Goal: Answer question/provide support

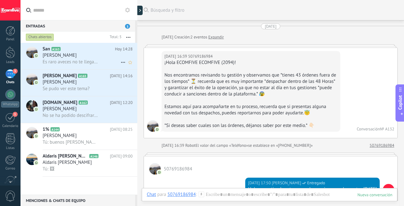
scroll to position [309, 0]
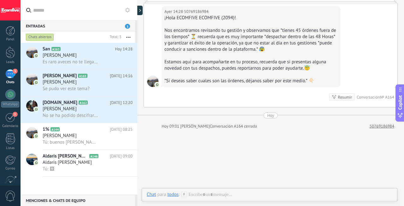
scroll to position [430, 0]
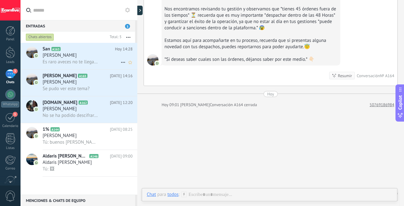
click at [87, 63] on span "Es raro aveces no te llegan los mensajes" at bounding box center [70, 62] width 55 height 6
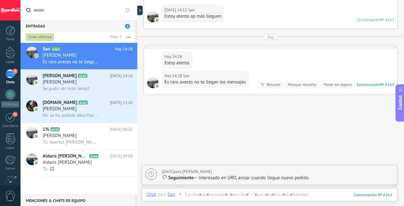
scroll to position [1350, 0]
click at [214, 194] on div at bounding box center [270, 201] width 246 height 19
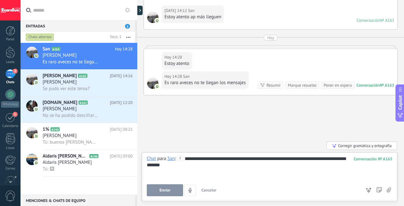
click at [172, 191] on button "Enviar" at bounding box center [165, 191] width 36 height 12
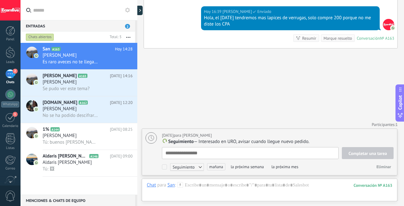
scroll to position [6, 0]
click at [90, 87] on h3 "Se pudo ver este tema?" at bounding box center [68, 89] width 50 height 6
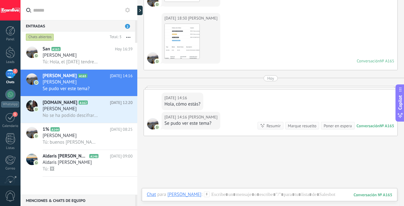
scroll to position [683, 0]
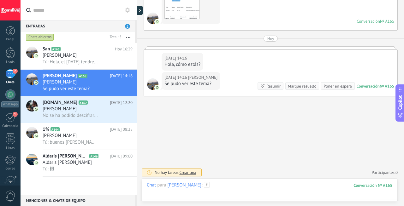
click at [258, 189] on div at bounding box center [270, 191] width 246 height 19
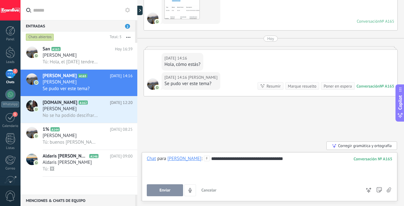
click at [170, 182] on div "**********" at bounding box center [270, 176] width 246 height 41
click at [175, 189] on button "Enviar" at bounding box center [165, 191] width 36 height 12
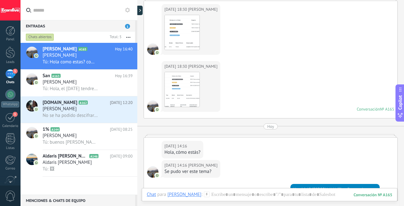
scroll to position [593, 0]
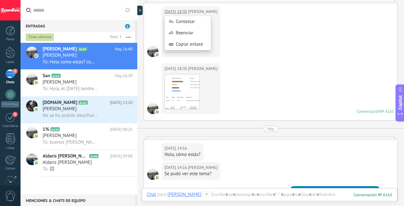
click at [184, 33] on div "Reenviar" at bounding box center [188, 32] width 46 height 11
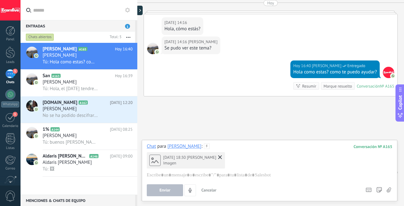
click at [218, 156] on icon at bounding box center [220, 158] width 4 height 4
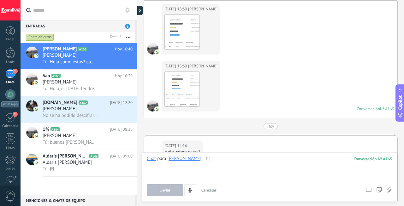
scroll to position [591, 0]
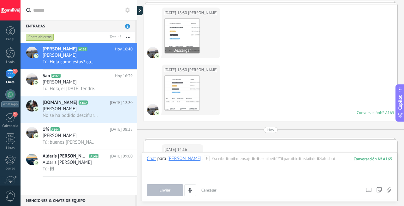
click at [185, 38] on img at bounding box center [182, 36] width 35 height 35
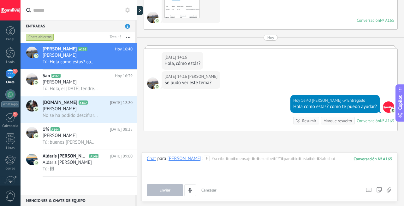
scroll to position [719, 0]
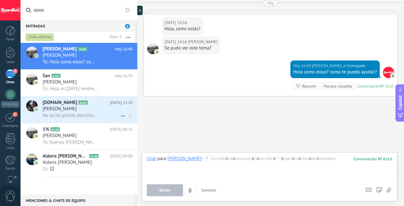
click at [97, 113] on div "No se ha podido descifrar el contenido del mensaje. El mensaje no puede leerse …" at bounding box center [88, 115] width 90 height 7
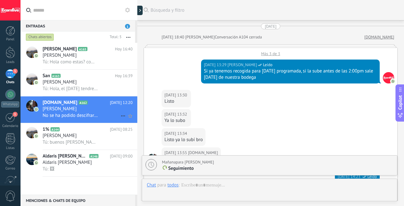
scroll to position [1246, 0]
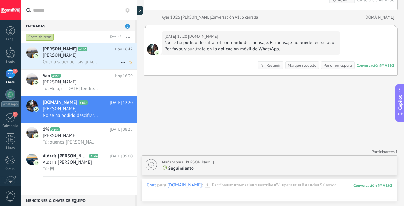
click at [69, 62] on span "Quería saber por las guías que están en procesamiento desde el 18" at bounding box center [70, 62] width 55 height 6
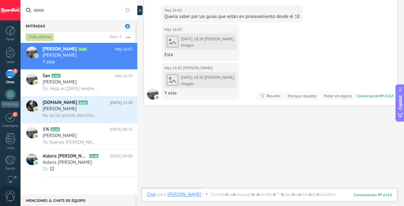
scroll to position [808, 0]
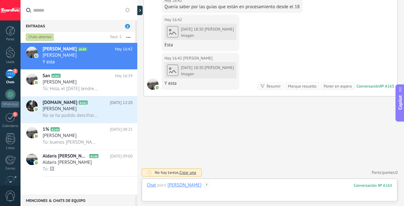
click at [215, 190] on div at bounding box center [270, 191] width 246 height 19
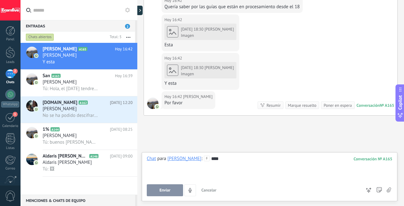
scroll to position [827, 0]
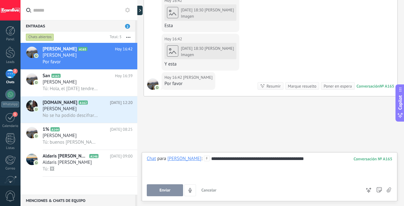
click at [170, 190] on span "Enviar" at bounding box center [164, 190] width 11 height 4
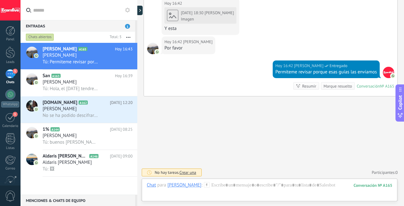
scroll to position [875, 0]
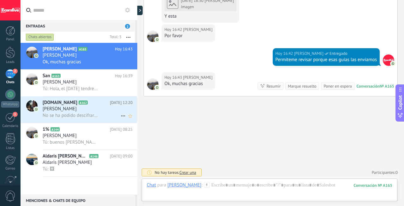
click at [89, 116] on span "No se ha podido descifrar el contenido del mensaje. El mensaje no puede leerse …" at bounding box center [70, 116] width 55 height 6
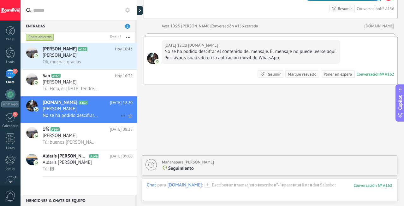
scroll to position [1246, 0]
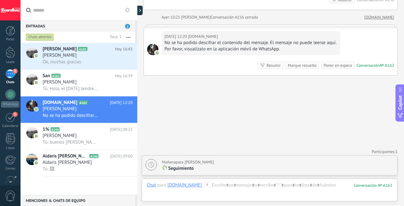
click at [305, 65] on div "Marque resuelto" at bounding box center [302, 65] width 28 height 6
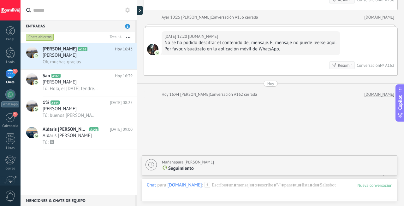
scroll to position [1268, 0]
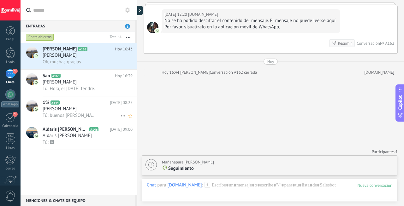
click at [75, 112] on h3 "[PERSON_NAME]" at bounding box center [61, 109] width 37 height 6
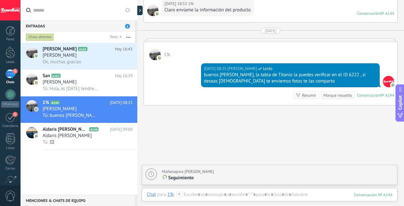
scroll to position [558, 0]
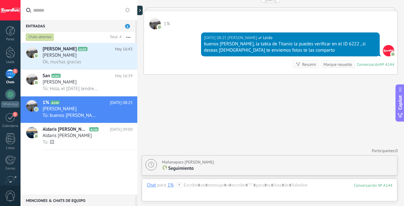
click at [330, 63] on div "Marque resuelto" at bounding box center [337, 65] width 28 height 6
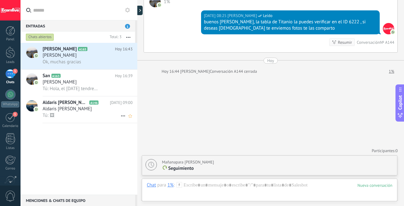
click at [104, 113] on div "Tú: 🖼" at bounding box center [88, 115] width 90 height 7
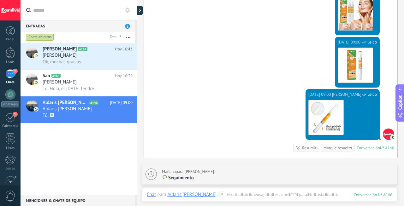
scroll to position [1003, 0]
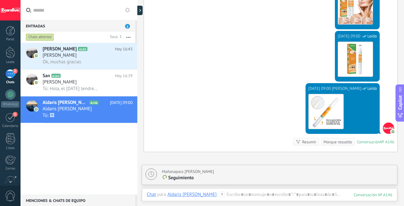
click at [335, 145] on div "Marque resuelto" at bounding box center [337, 142] width 28 height 6
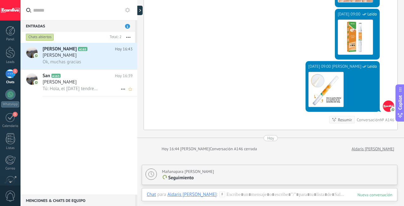
click at [76, 84] on span "[PERSON_NAME]" at bounding box center [60, 82] width 34 height 6
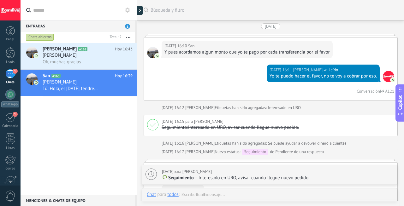
scroll to position [1292, 0]
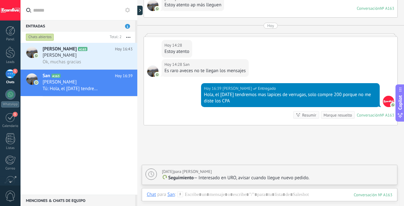
click at [335, 112] on div "Marque resuelto" at bounding box center [337, 115] width 28 height 6
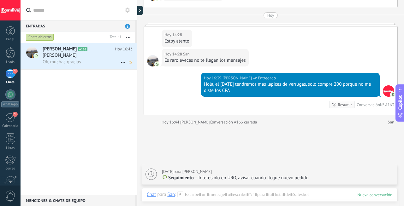
click at [100, 50] on h2 "[PERSON_NAME] A165" at bounding box center [79, 49] width 72 height 6
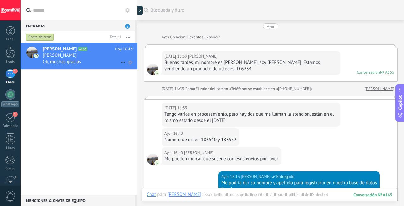
scroll to position [856, 0]
